Goal: Task Accomplishment & Management: Manage account settings

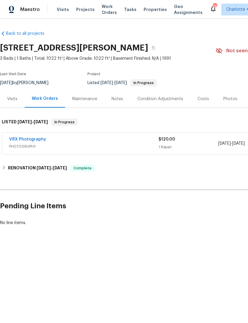
click at [80, 7] on span "Projects" at bounding box center [85, 10] width 18 height 6
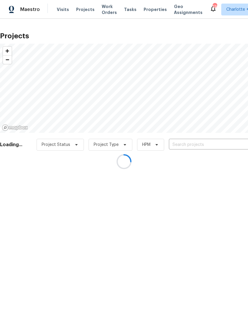
click at [193, 143] on div at bounding box center [124, 161] width 248 height 323
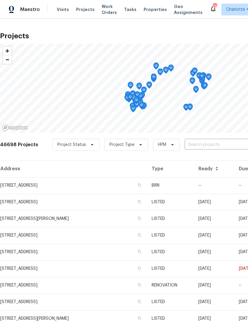
click at [208, 148] on input "text" at bounding box center [218, 144] width 68 height 9
type input "8 meadow"
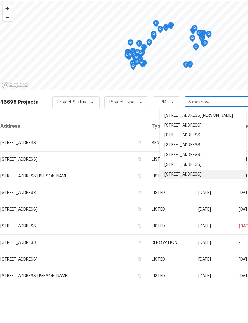
click at [212, 212] on li "[STREET_ADDRESS]" at bounding box center [202, 217] width 86 height 10
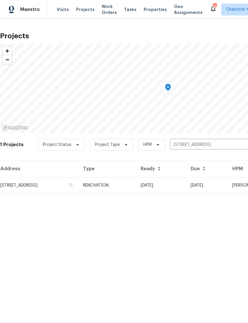
click at [186, 185] on td "[DATE]" at bounding box center [161, 185] width 50 height 17
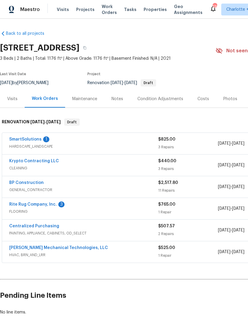
click at [21, 203] on link "Rite Rug Company, Inc." at bounding box center [33, 204] width 48 height 4
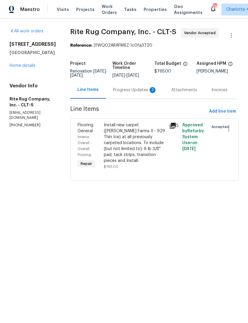
click at [154, 144] on div "Install new carpet ([PERSON_NAME] Farms II - 929 Thin Ice) at all previously ca…" at bounding box center [135, 143] width 62 height 42
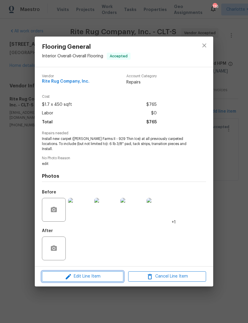
click at [103, 273] on span "Edit Line Item" at bounding box center [83, 276] width 78 height 7
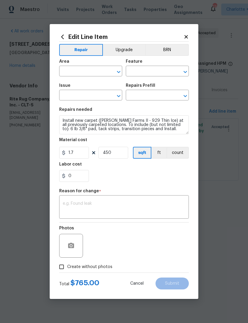
type input "Interior Overall"
type input "Overall Flooring"
type input "Flooring General"
type input "Carpet LVL 2 - [PERSON_NAME] Farms II (Silver) $1.70"
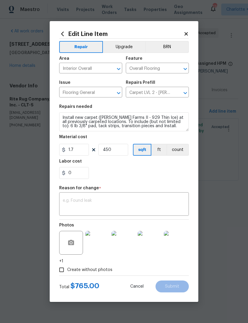
click at [70, 201] on textarea at bounding box center [124, 204] width 122 height 12
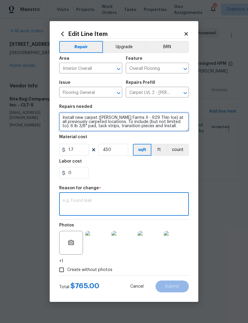
click at [168, 129] on textarea "Install new carpet ([PERSON_NAME] Farms II - 929 Thin Ice) at all previously ca…" at bounding box center [123, 121] width 129 height 19
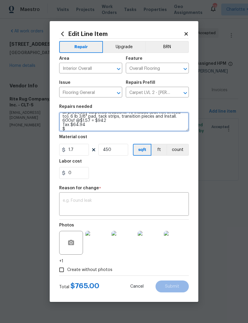
scroll to position [10, 0]
type textarea "Install new carpet ([PERSON_NAME] Farms II - 929 Thin Ice) at all previously ca…"
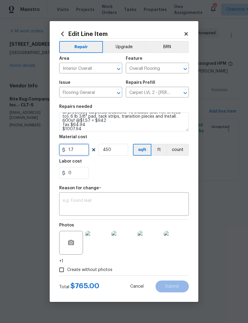
click at [69, 152] on input "1.7" at bounding box center [74, 150] width 30 height 12
type input "1007.94"
click at [118, 146] on input "450" at bounding box center [113, 150] width 30 height 12
click at [120, 150] on input "450" at bounding box center [113, 150] width 30 height 12
type input "1"
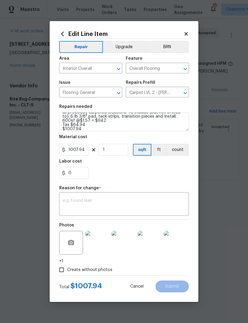
click at [68, 200] on textarea at bounding box center [124, 204] width 122 height 12
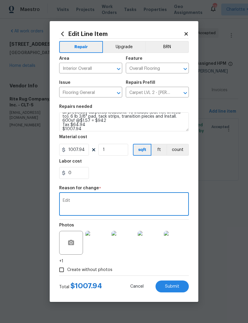
type textarea "Edit"
click at [180, 177] on div "0" at bounding box center [123, 173] width 129 height 12
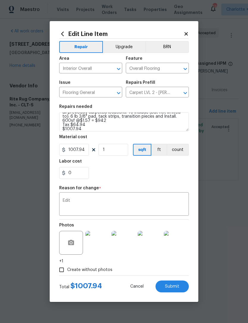
click at [175, 287] on span "Submit" at bounding box center [172, 286] width 14 height 4
type textarea "Install new carpet ([PERSON_NAME] Farms II - 929 Thin Ice) at all previously ca…"
type input "450"
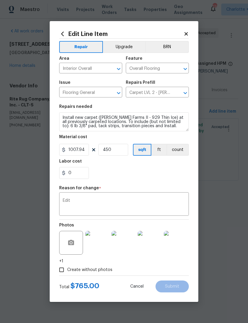
type input "1.7"
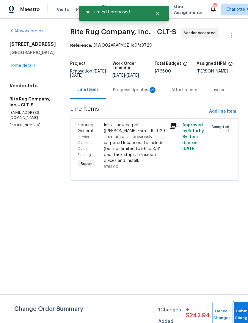
click at [241, 311] on button "Submit Changes" at bounding box center [242, 315] width 19 height 26
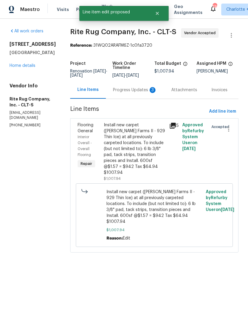
click at [126, 92] on div "Progress Updates 3" at bounding box center [135, 90] width 44 height 6
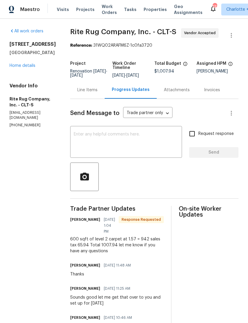
click at [142, 142] on textarea at bounding box center [126, 142] width 105 height 21
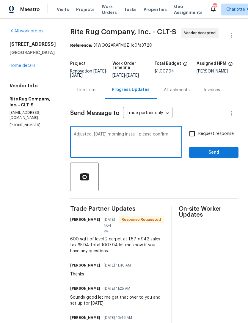
type textarea "Adjusted, [DATE] morning install, please confirm"
click at [198, 138] on input "Request response" at bounding box center [192, 133] width 12 height 12
checkbox input "true"
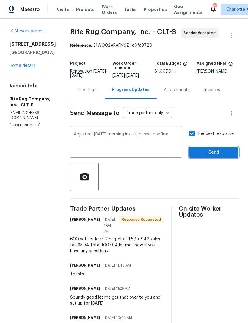
click at [211, 156] on span "Send" at bounding box center [214, 152] width 40 height 7
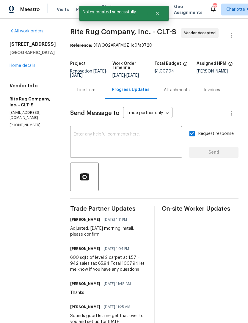
click at [19, 66] on link "Home details" at bounding box center [23, 66] width 26 height 4
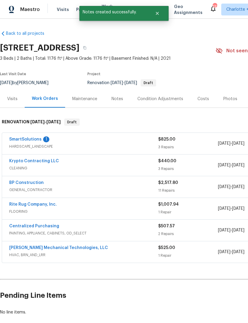
click at [199, 100] on div "Costs" at bounding box center [203, 99] width 12 height 6
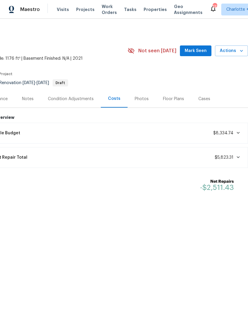
scroll to position [0, 88]
